Goal: Task Accomplishment & Management: Use online tool/utility

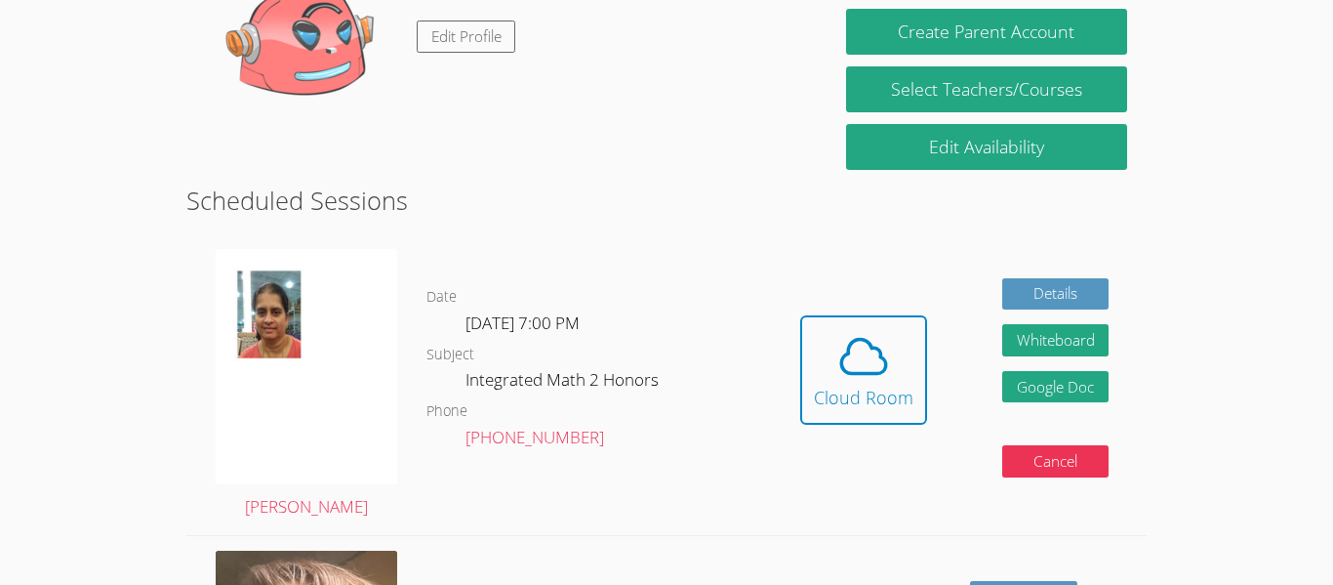
scroll to position [361, 0]
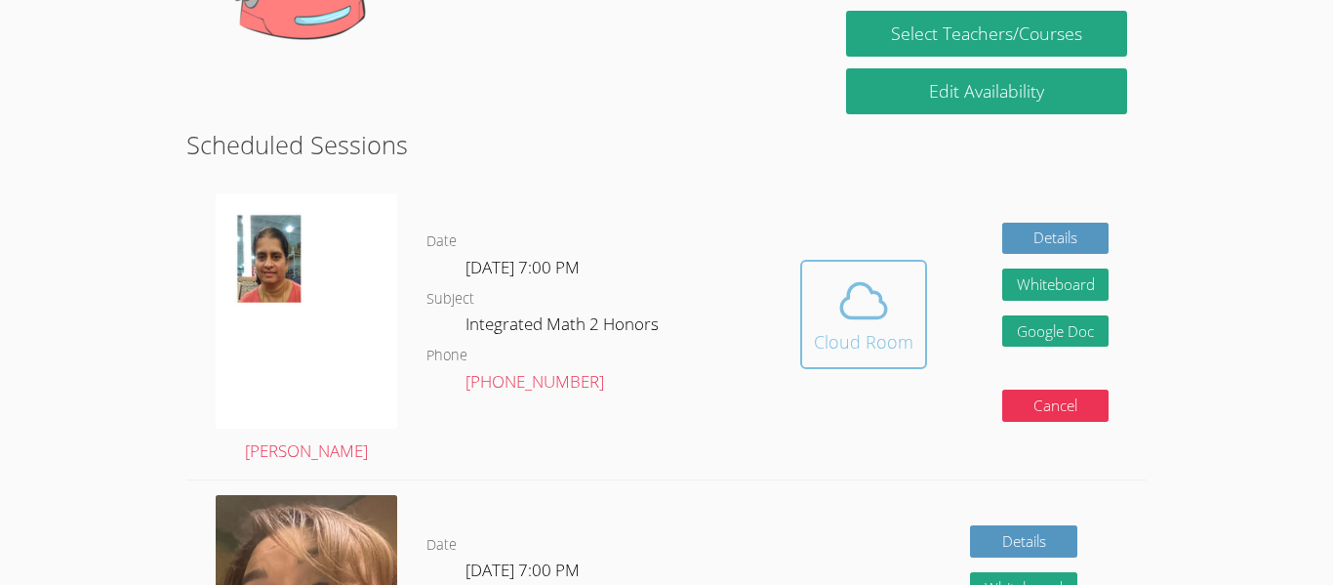
click at [908, 303] on span at bounding box center [864, 300] width 100 height 55
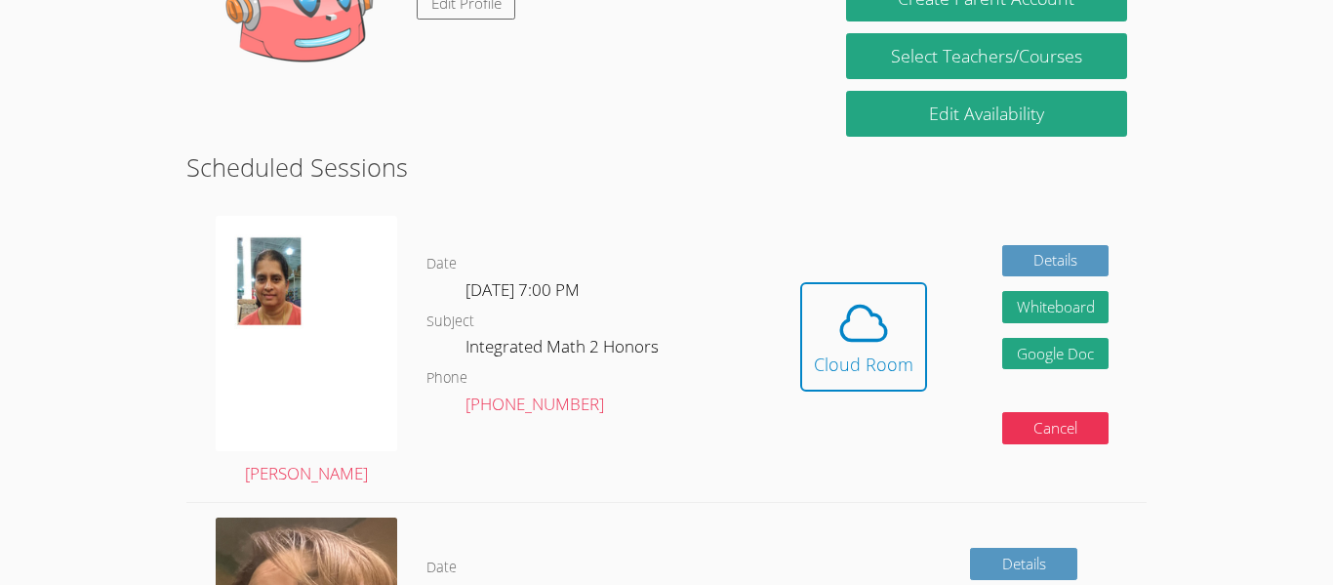
scroll to position [347, 0]
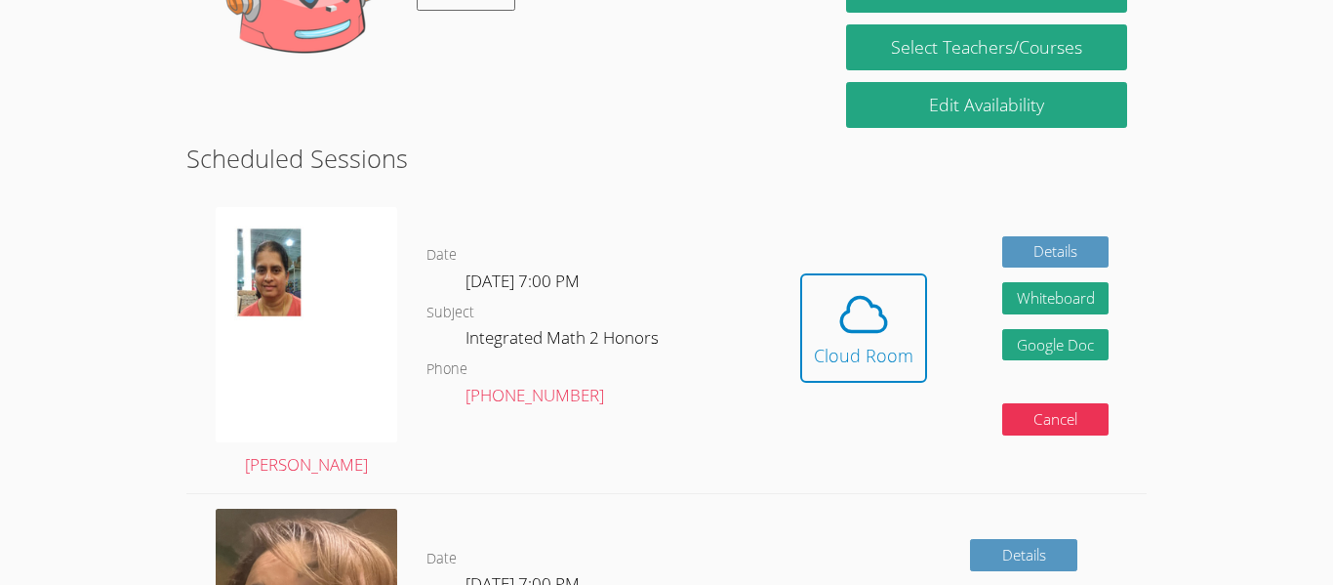
click at [709, 305] on dl "Date Mon Sep 22, 7:00 PM Subject Integrated Math 2 Honors Phone (762) 214-2247" at bounding box center [595, 343] width 336 height 200
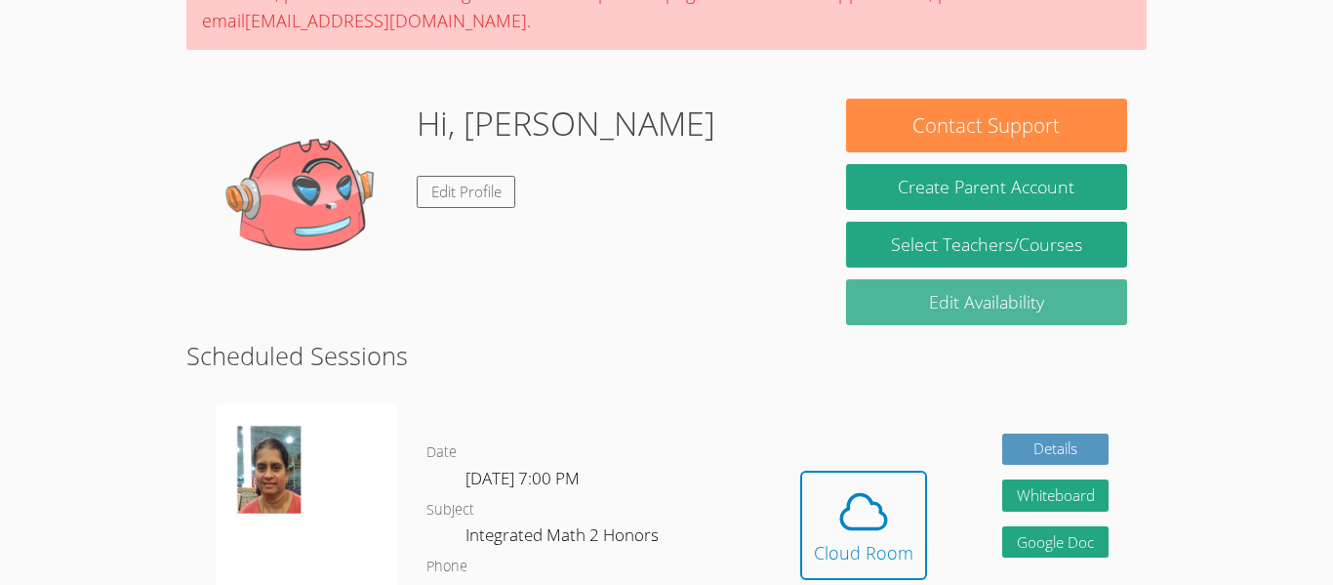
scroll to position [157, 0]
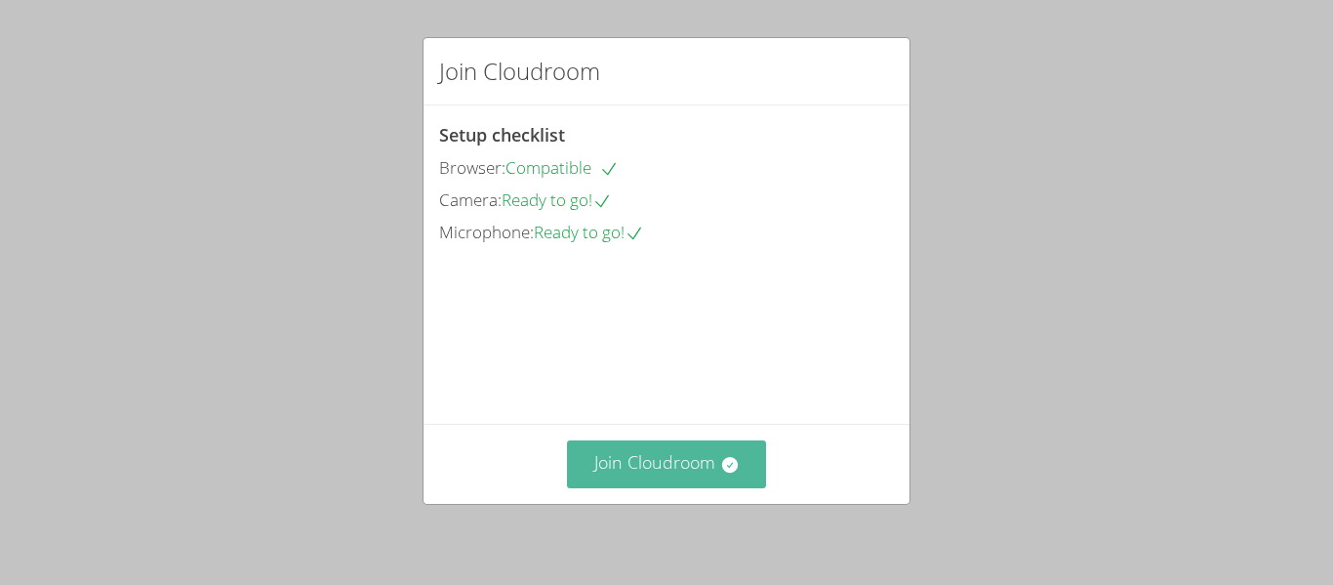
click at [687, 441] on button "Join Cloudroom" at bounding box center [667, 464] width 200 height 48
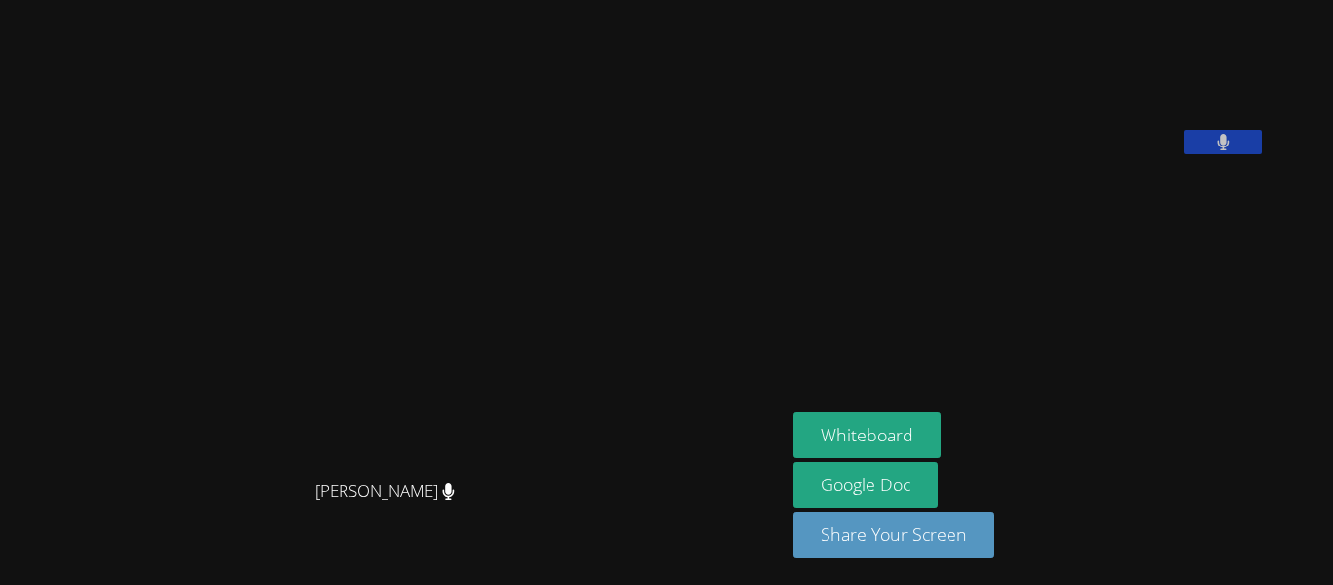
click at [1086, 154] on video at bounding box center [940, 81] width 293 height 146
click at [937, 414] on button "Whiteboard" at bounding box center [867, 435] width 147 height 46
click at [1229, 150] on icon at bounding box center [1223, 142] width 12 height 17
click at [1262, 154] on button at bounding box center [1223, 142] width 78 height 24
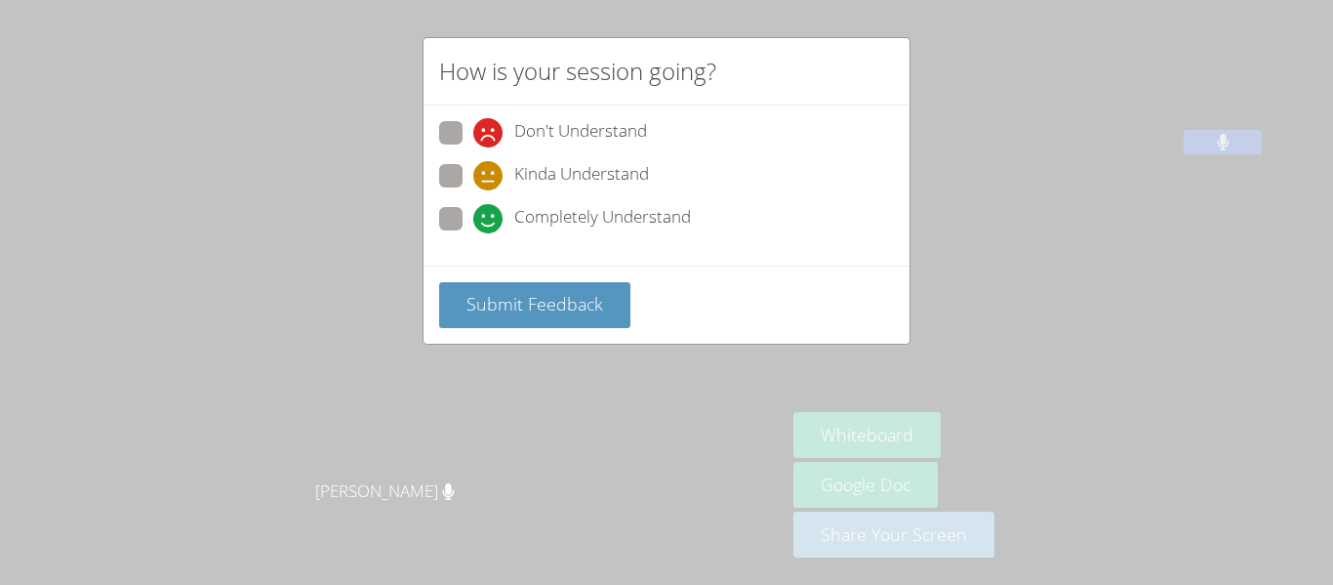
click at [473, 233] on span at bounding box center [473, 233] width 0 height 0
click at [473, 221] on input "Completely Understand" at bounding box center [481, 215] width 17 height 17
radio input "true"
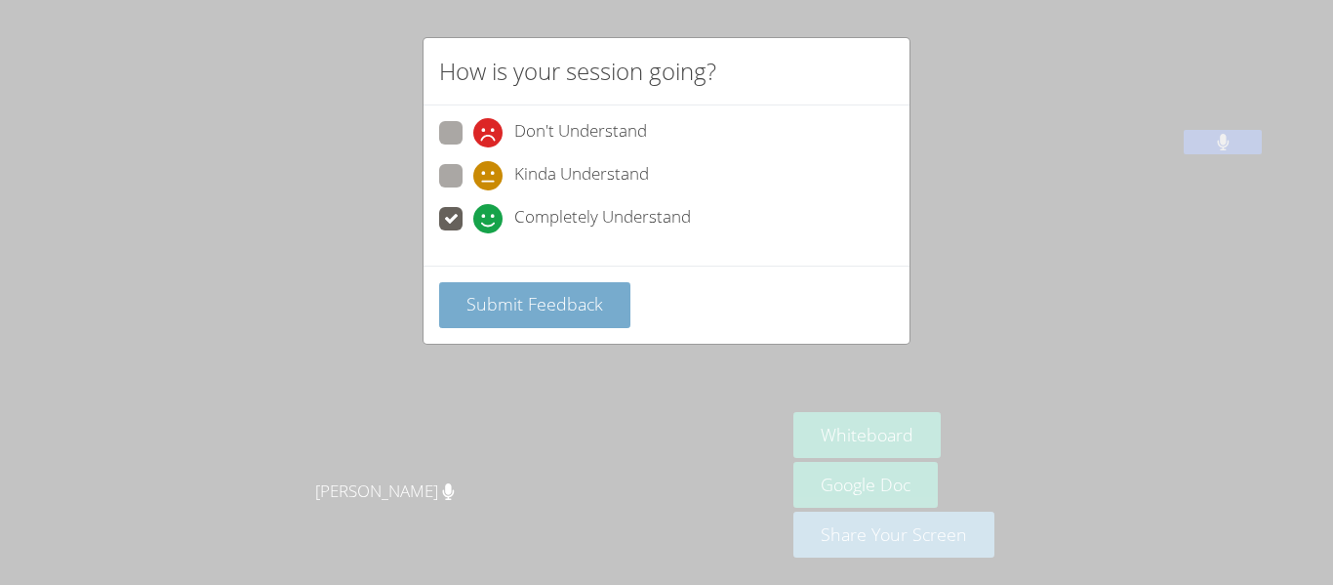
click at [597, 297] on span "Submit Feedback" at bounding box center [535, 303] width 137 height 23
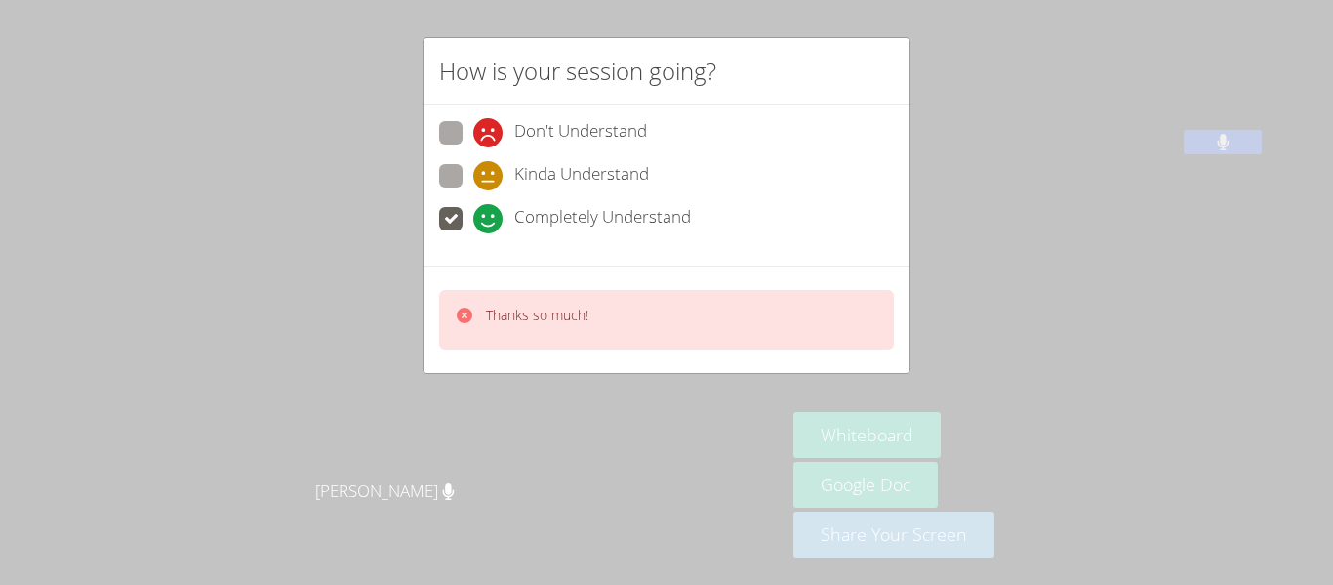
click at [1285, 269] on div "How is your session going? Don't Understand Kinda Understand Completely Underst…" at bounding box center [666, 292] width 1333 height 585
click at [717, 339] on div "Thanks so much!" at bounding box center [666, 320] width 455 height 60
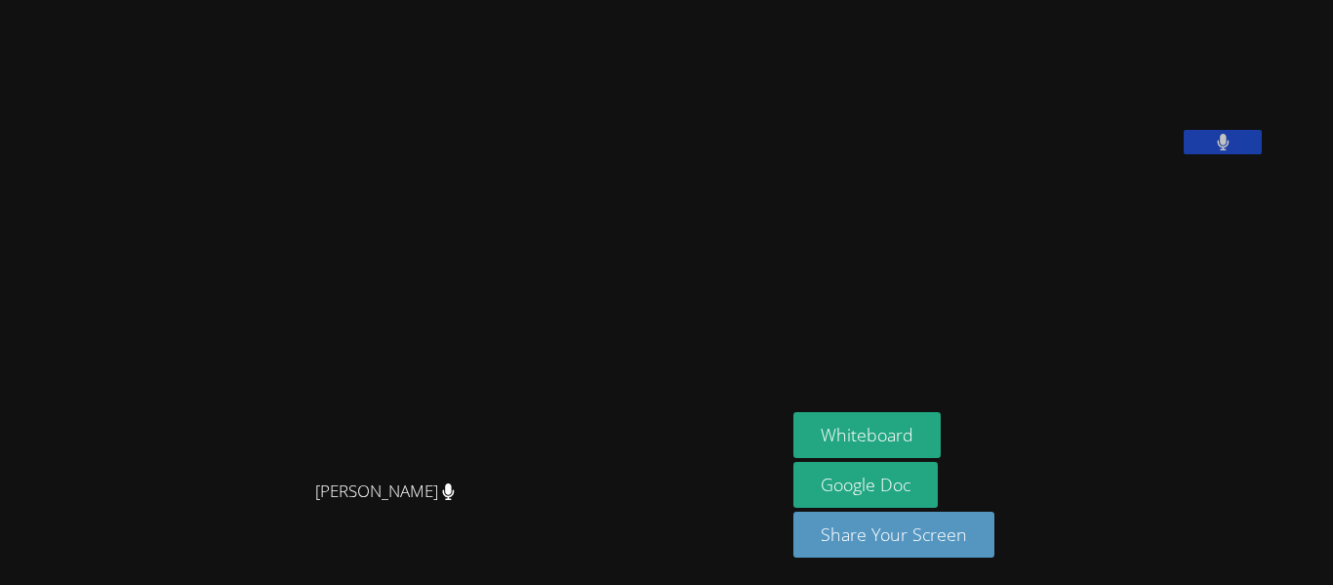
click at [1229, 150] on icon at bounding box center [1223, 142] width 12 height 17
click at [1234, 150] on icon at bounding box center [1223, 142] width 20 height 17
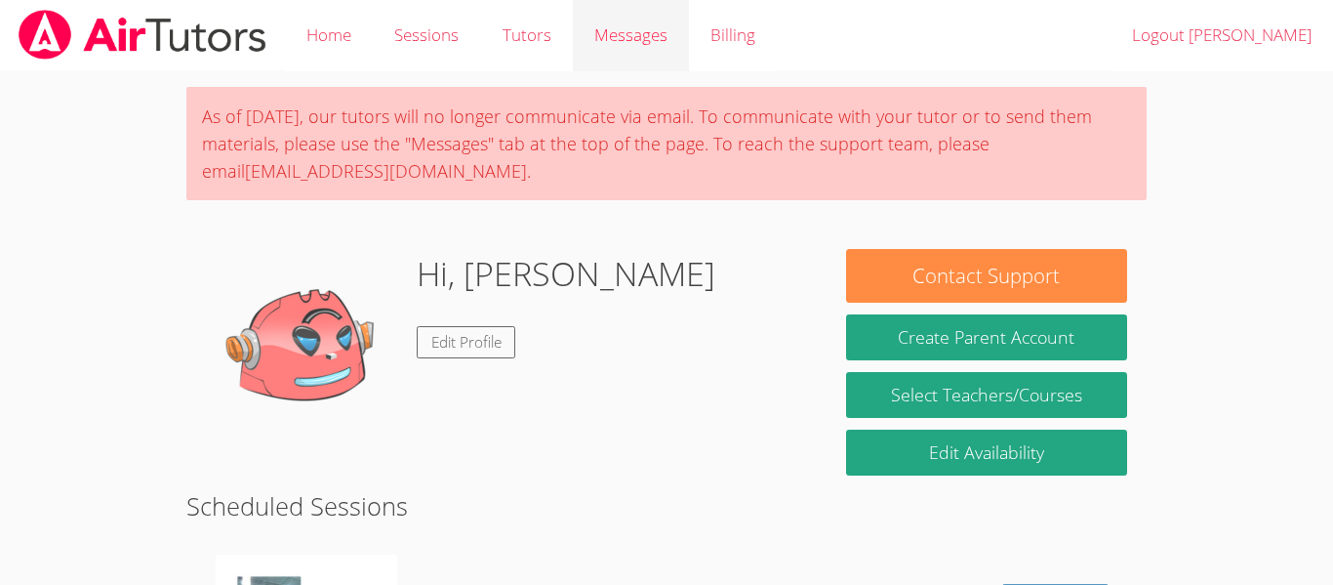
click at [643, 33] on span "Messages" at bounding box center [630, 34] width 73 height 22
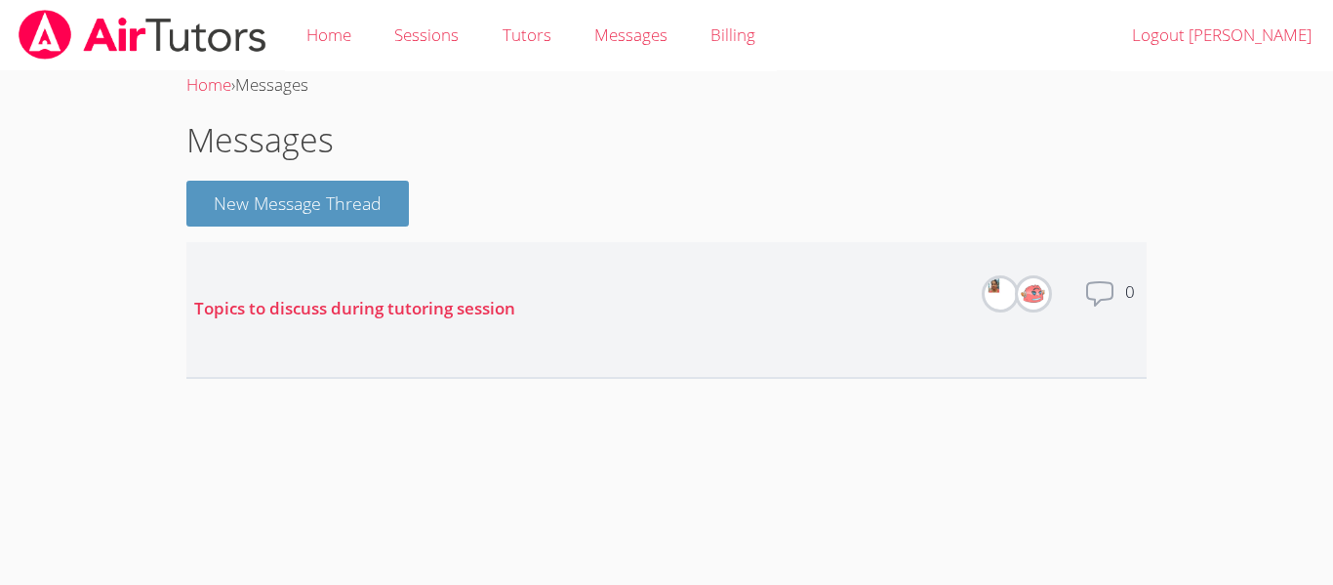
click at [808, 310] on li "Topics to discuss during tutoring session Members Total messages 0" at bounding box center [666, 310] width 960 height 137
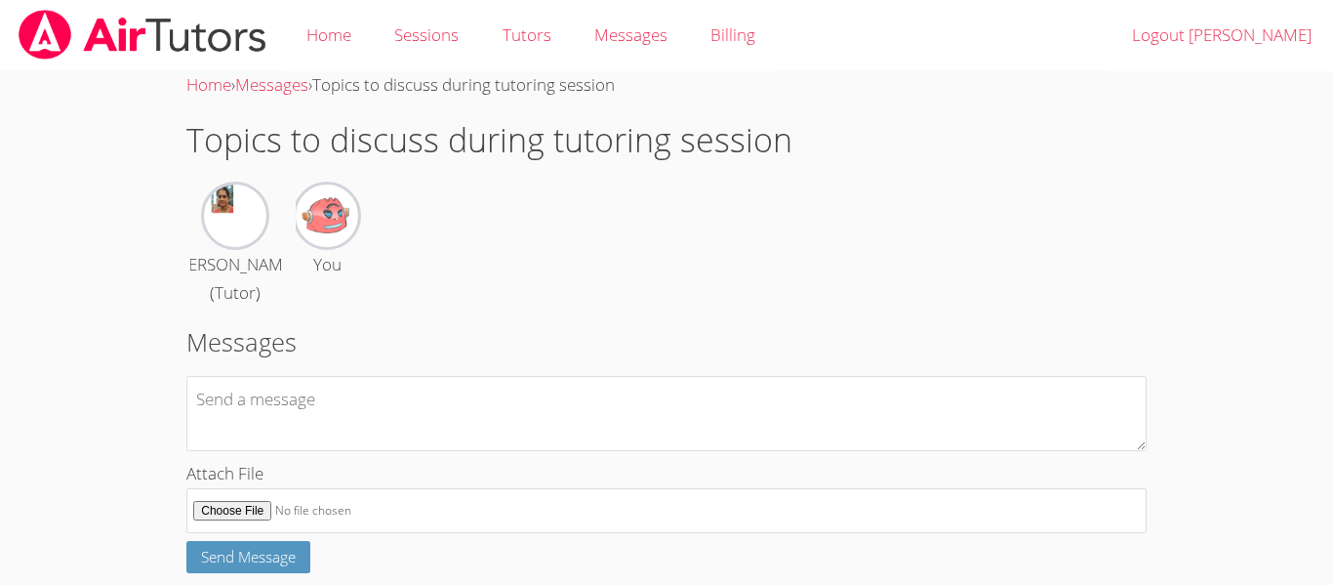
scroll to position [58, 0]
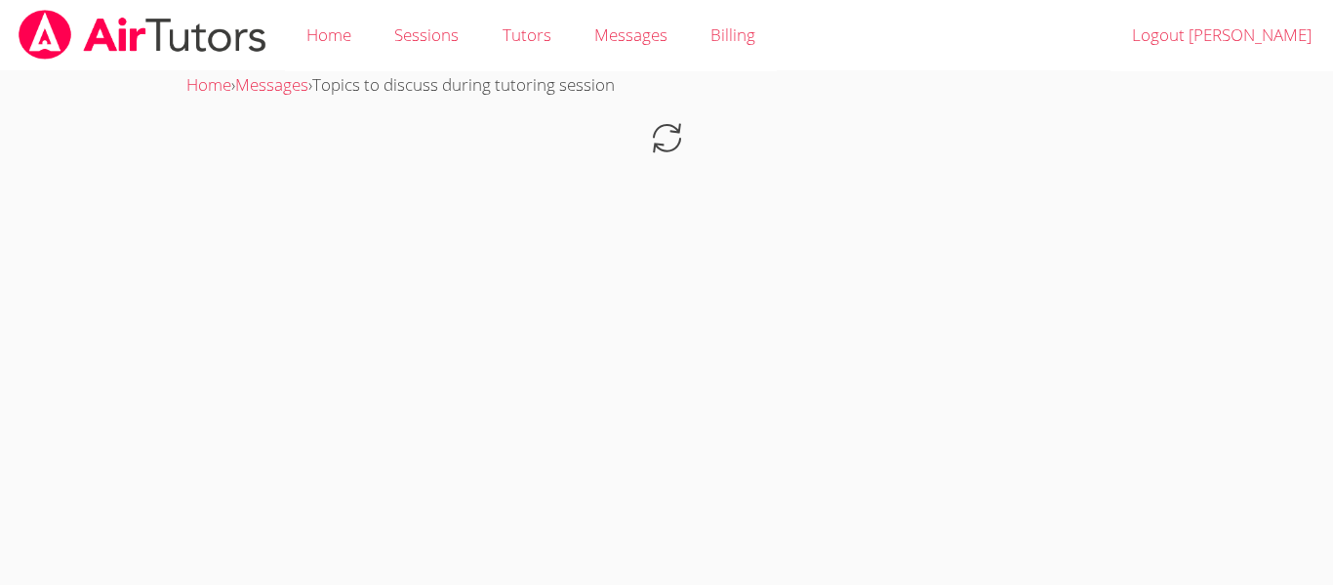
scroll to position [58, 0]
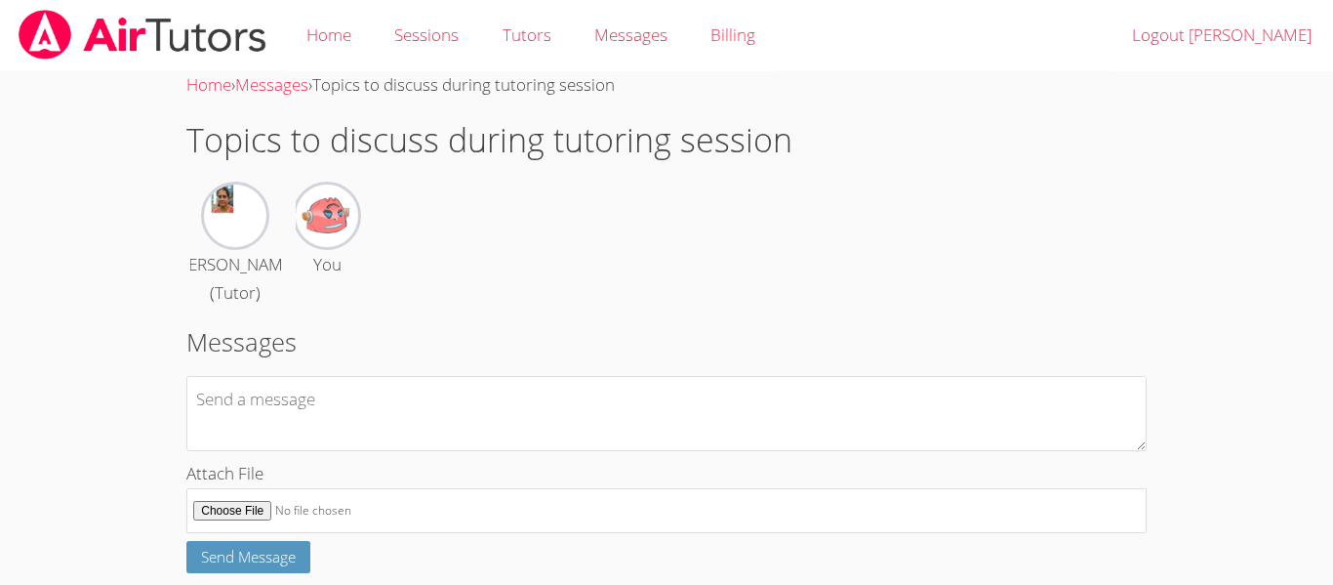
scroll to position [58, 0]
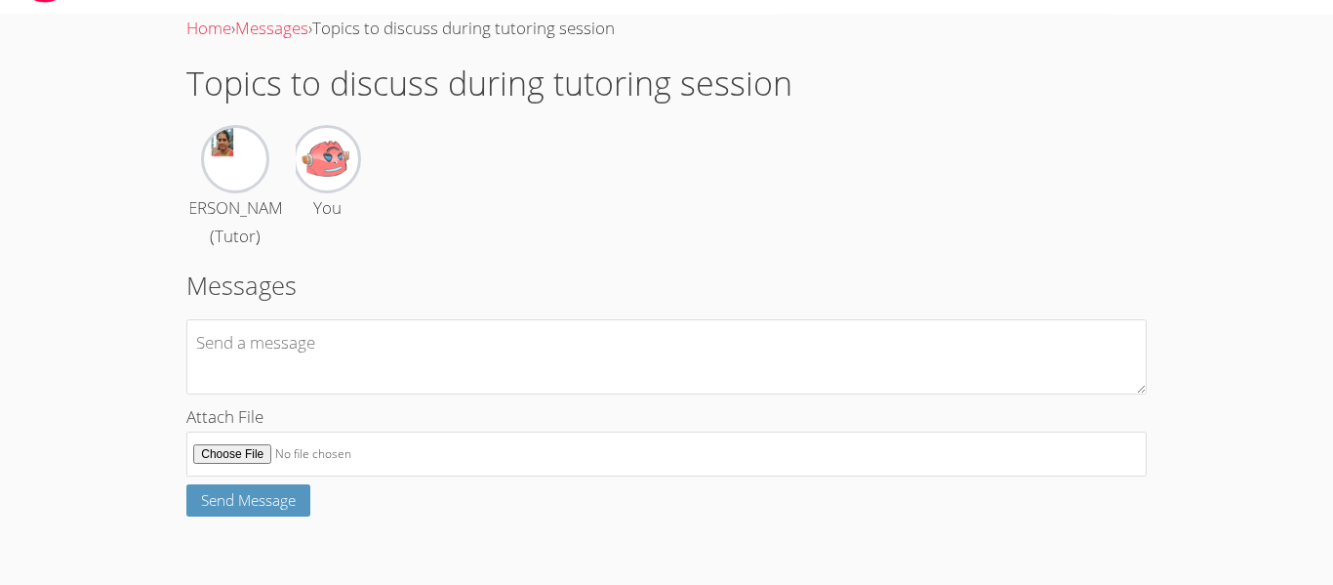
click at [279, 281] on h2 "Messages" at bounding box center [666, 284] width 960 height 37
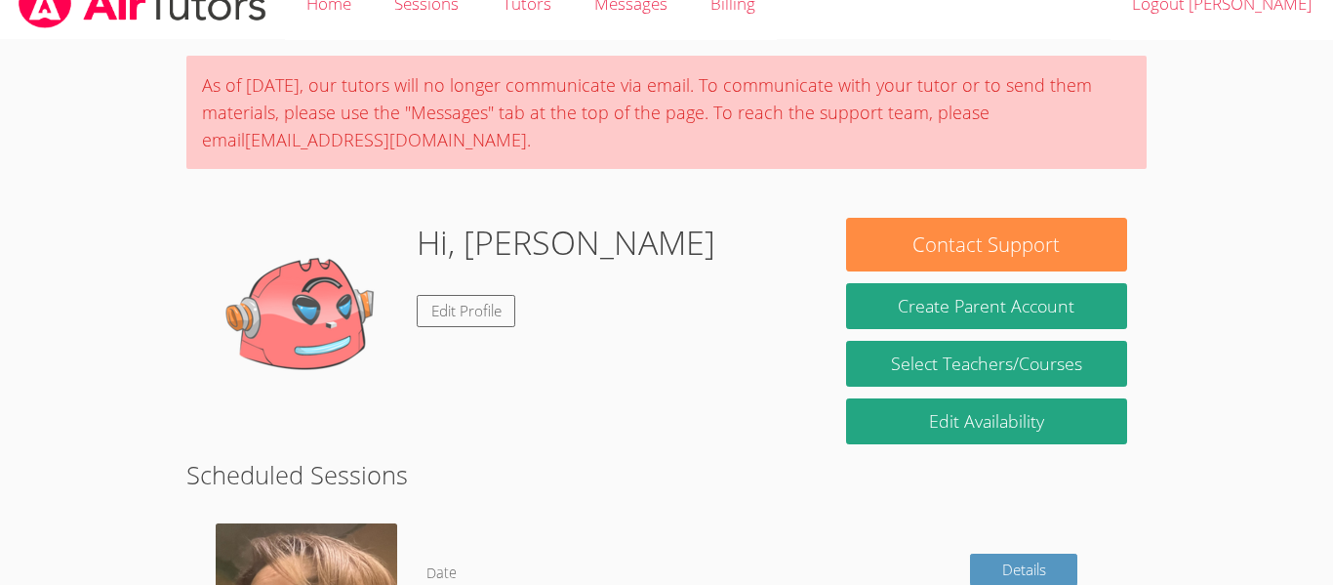
scroll to position [24, 0]
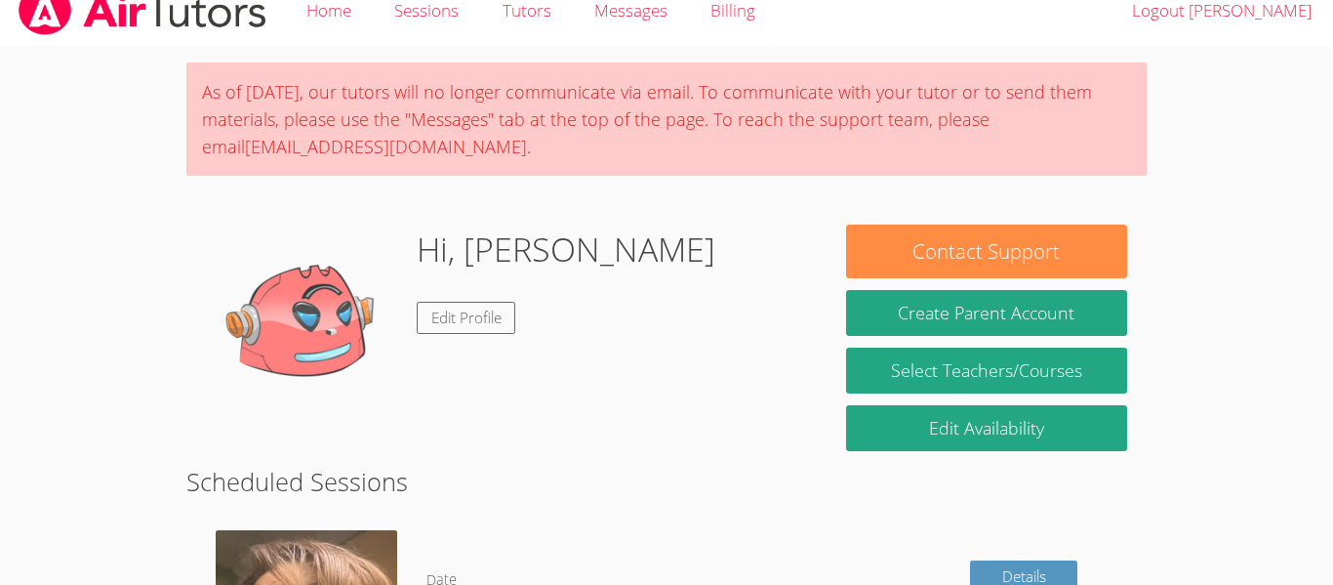
click at [125, 306] on body "Home Sessions Tutors Messages Billing Logout [PERSON_NAME] As of [DATE], our tu…" at bounding box center [666, 268] width 1333 height 585
